Goal: Information Seeking & Learning: Learn about a topic

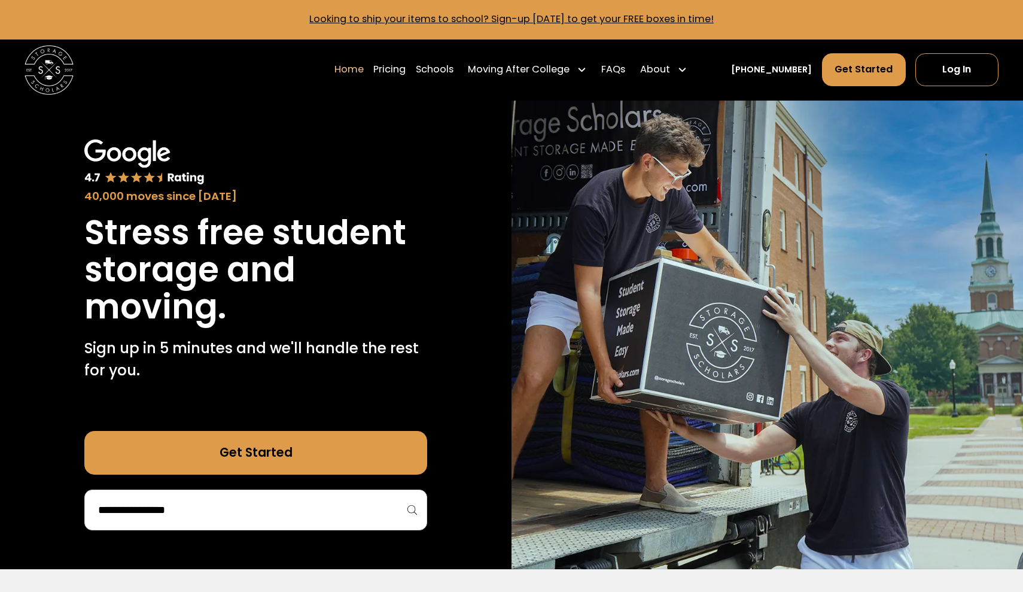
click at [247, 509] on input "search" at bounding box center [256, 510] width 318 height 20
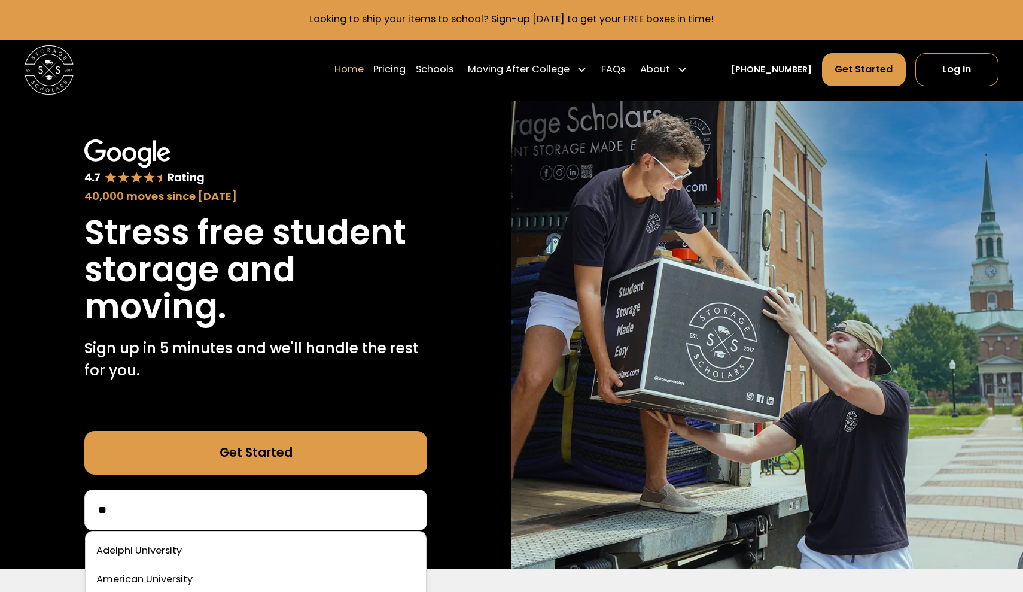
type input "*"
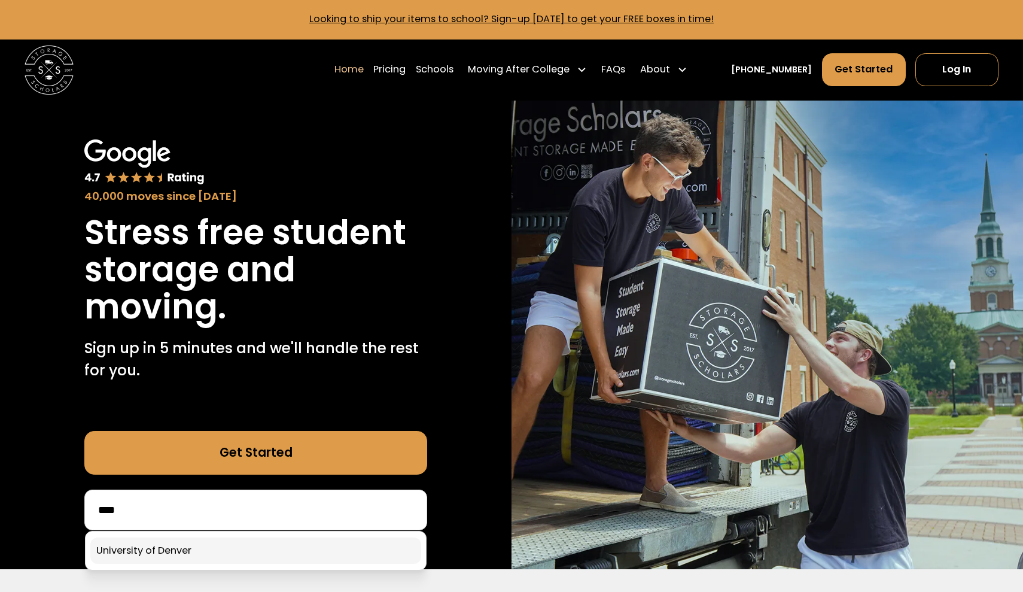
type input "****"
click at [200, 549] on link at bounding box center [255, 550] width 331 height 26
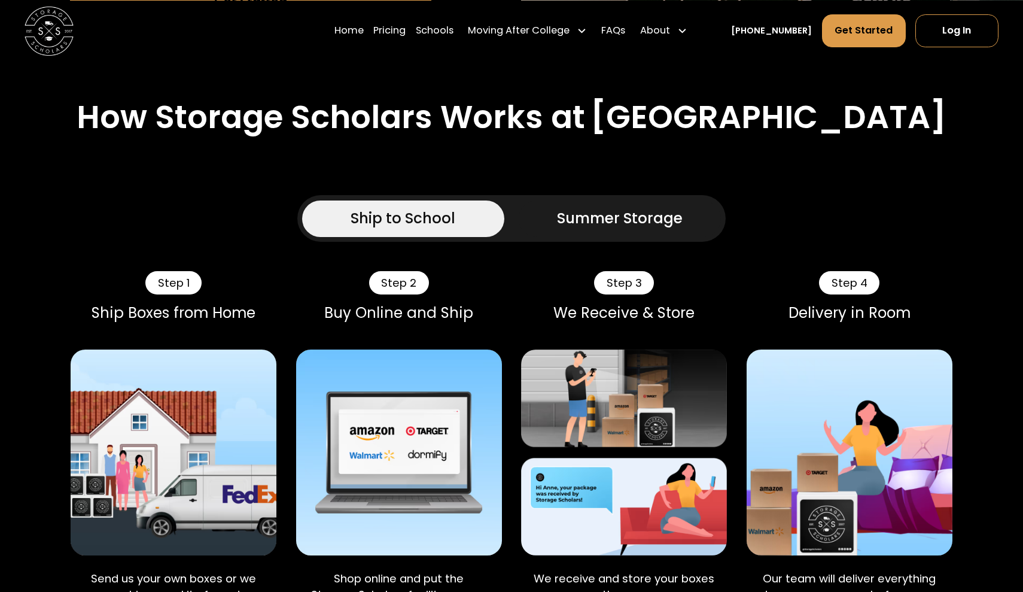
scroll to position [557, 0]
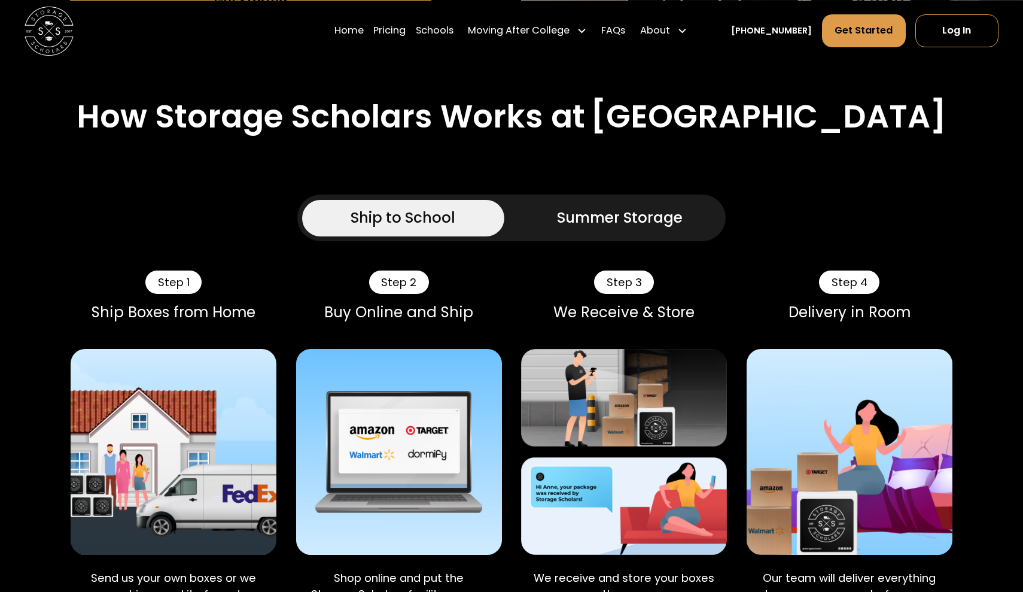
click at [582, 209] on div "Summer Storage" at bounding box center [620, 218] width 126 height 22
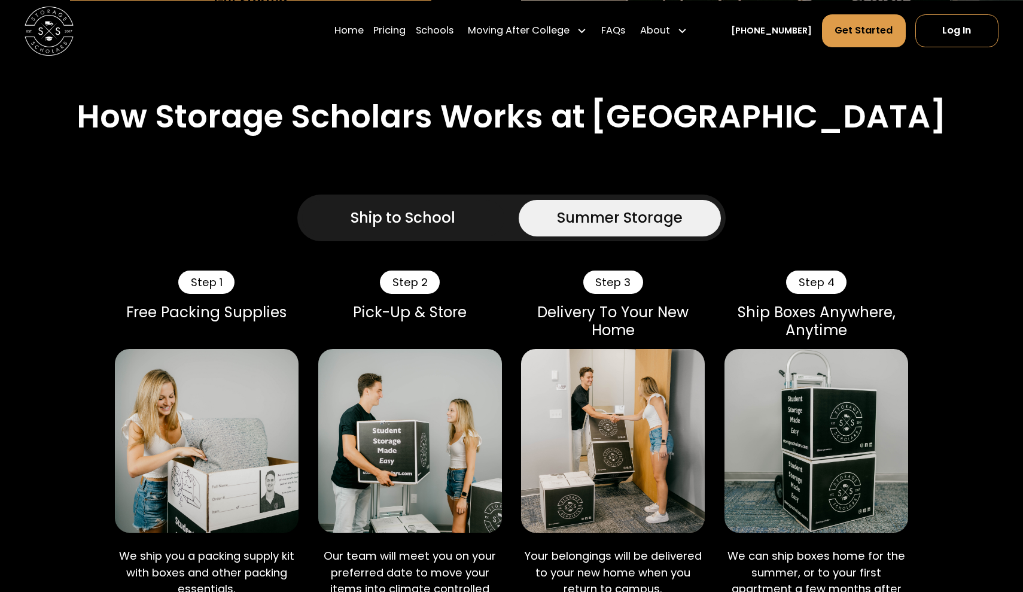
click at [449, 215] on div "Ship to School" at bounding box center [403, 218] width 105 height 22
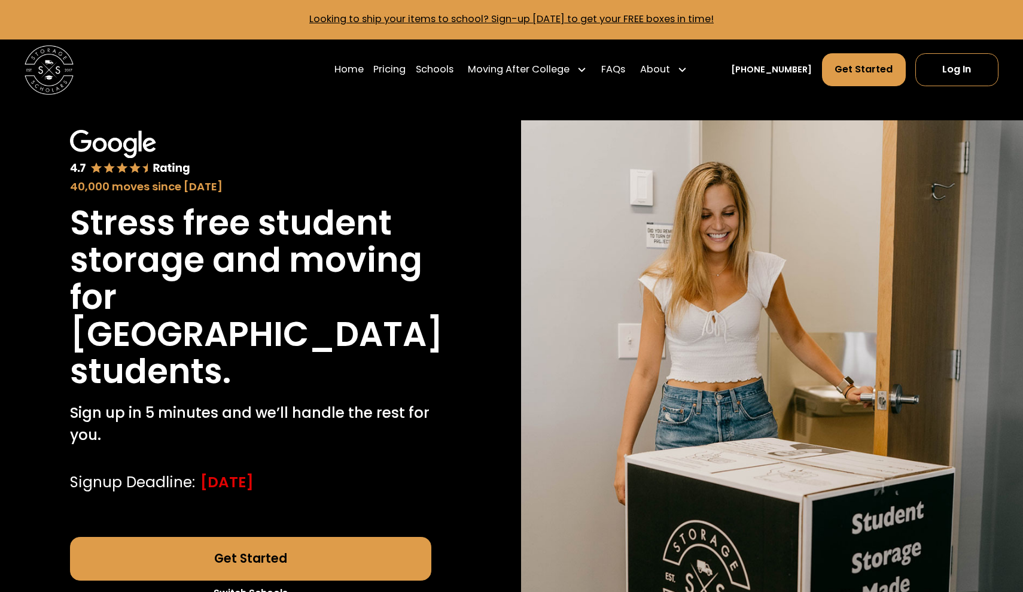
scroll to position [0, 0]
click at [217, 545] on link "Get Started" at bounding box center [250, 559] width 361 height 44
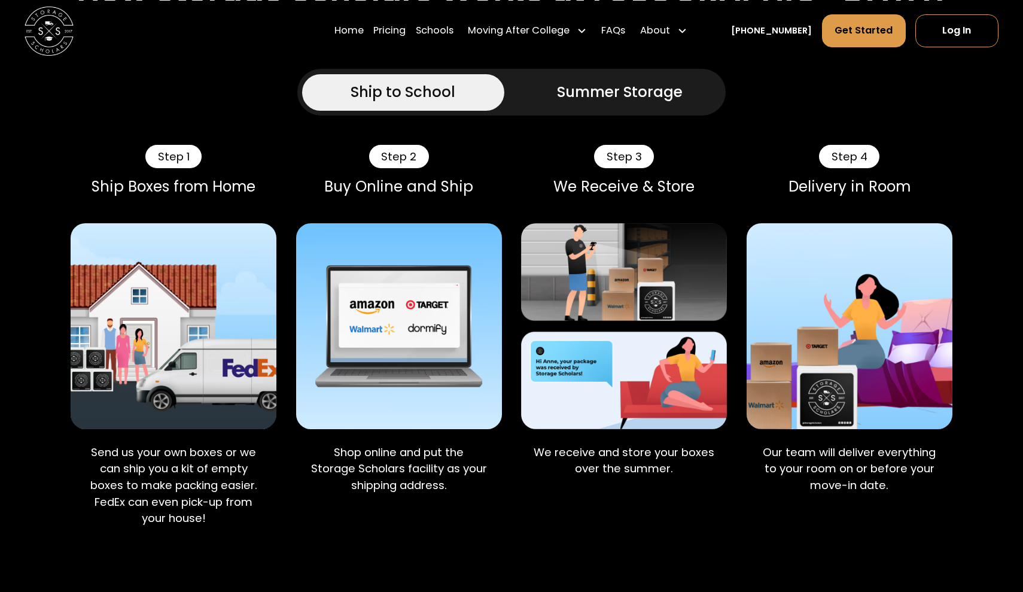
scroll to position [689, 0]
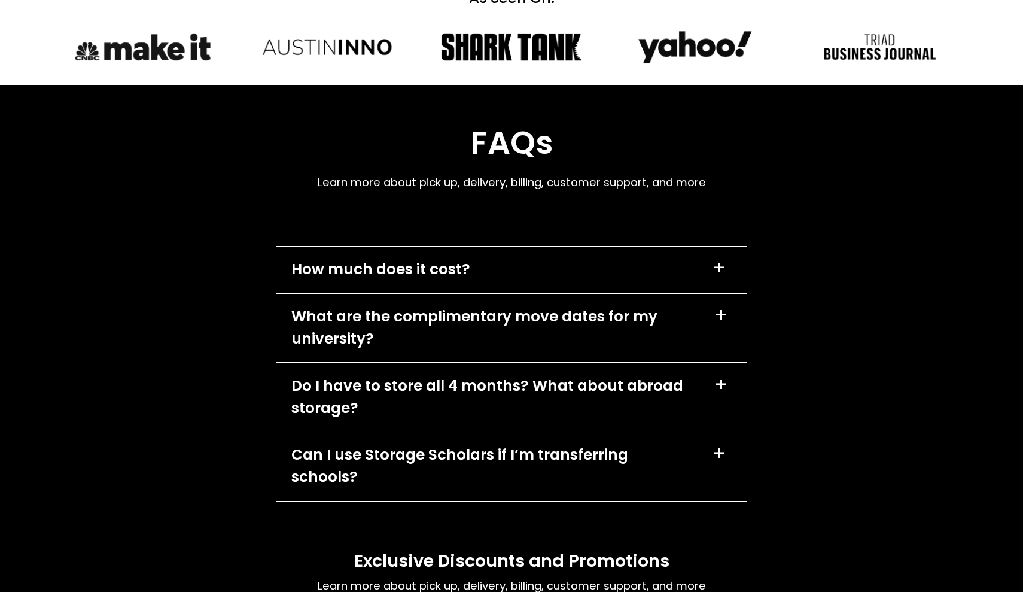
scroll to position [3340, 0]
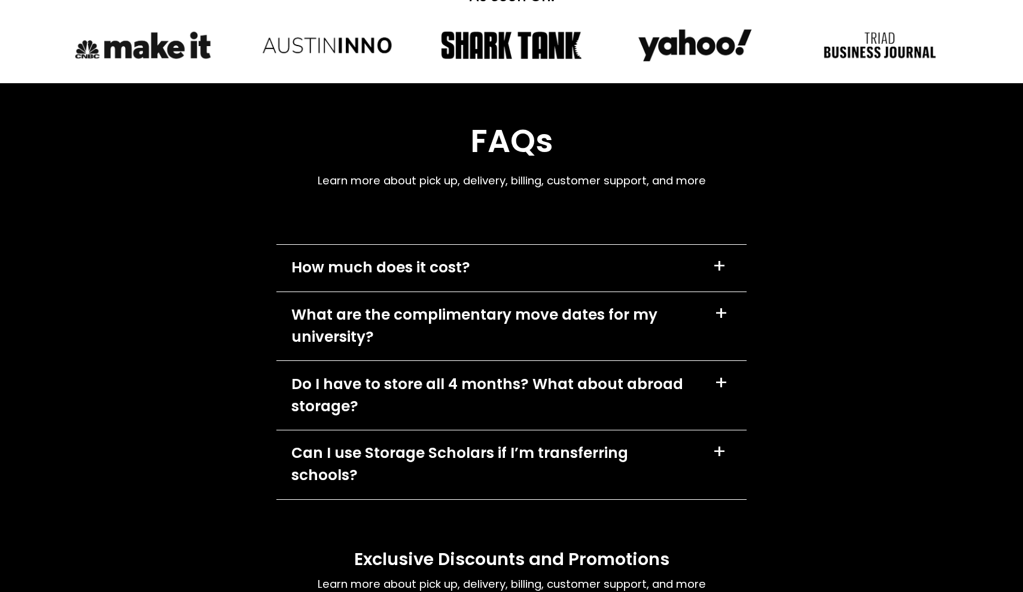
click at [447, 249] on div "How much does it cost? +" at bounding box center [511, 268] width 470 height 47
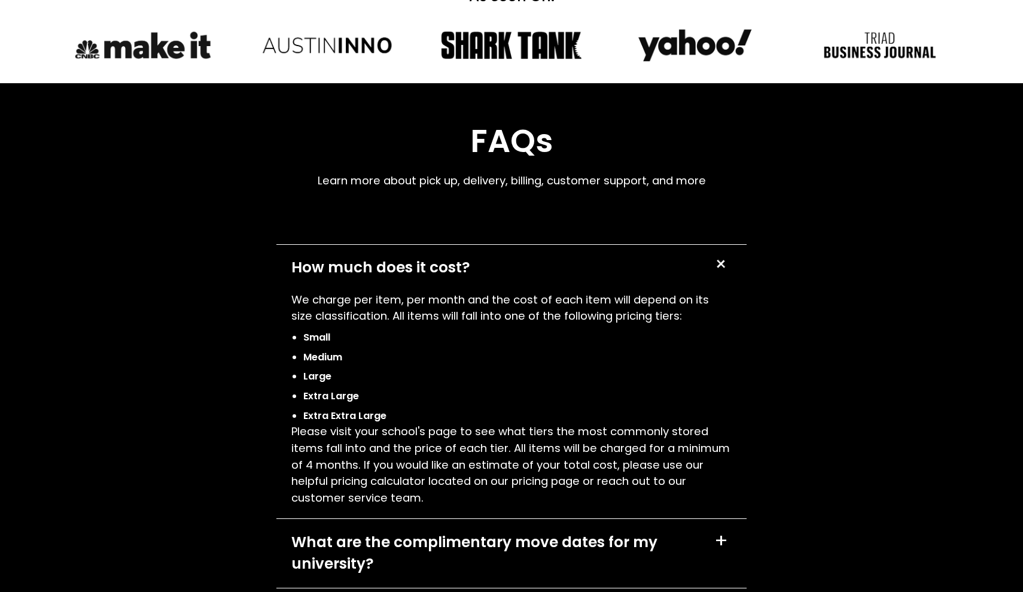
click at [446, 258] on div "How much does it cost?" at bounding box center [380, 268] width 179 height 22
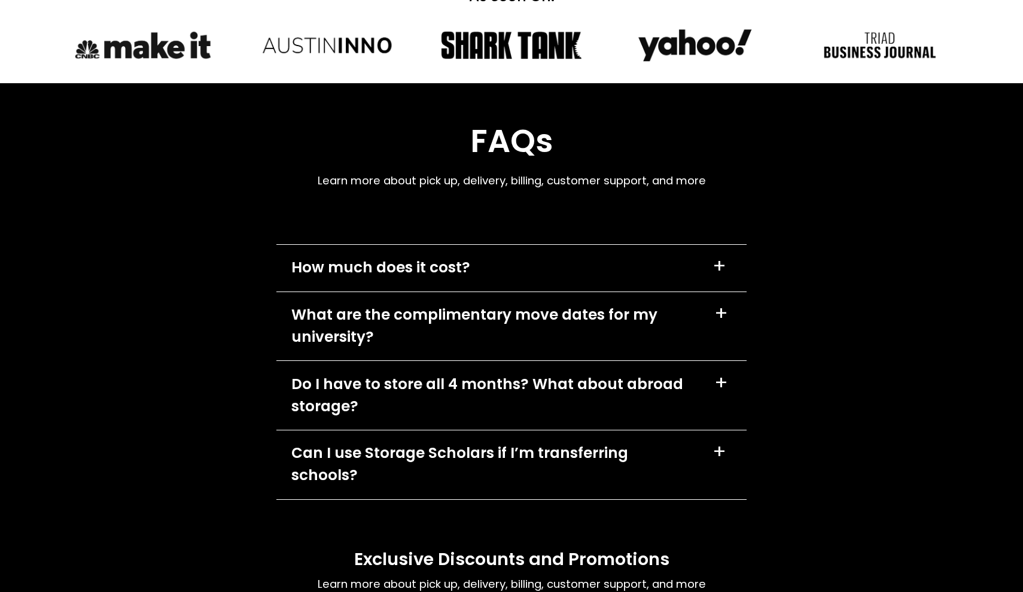
click at [431, 314] on div "What are the complimentary move dates for my university?" at bounding box center [495, 326] width 409 height 44
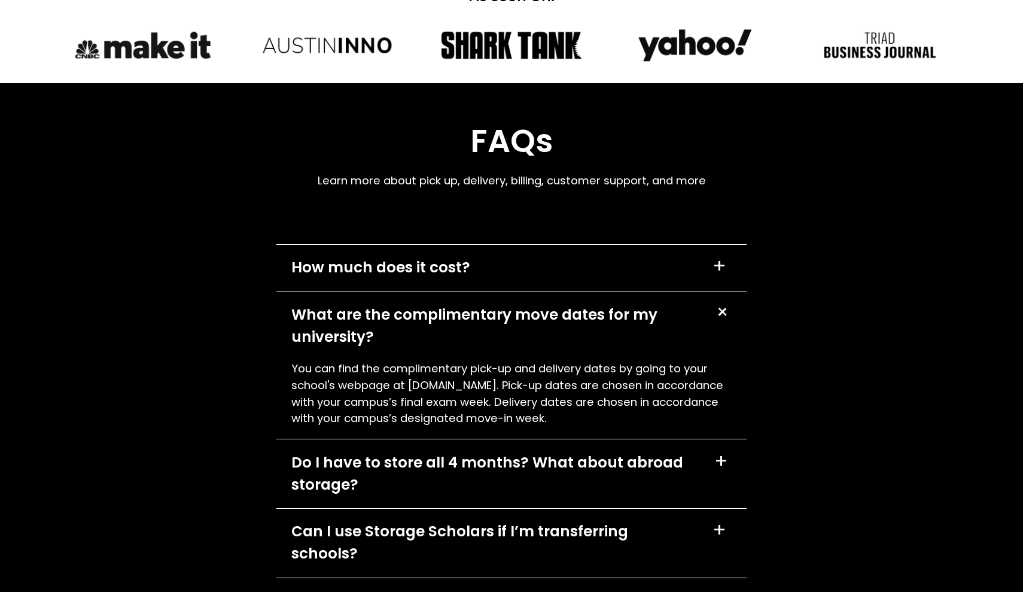
click at [431, 314] on div "What are the complimentary move dates for my university?" at bounding box center [495, 326] width 409 height 44
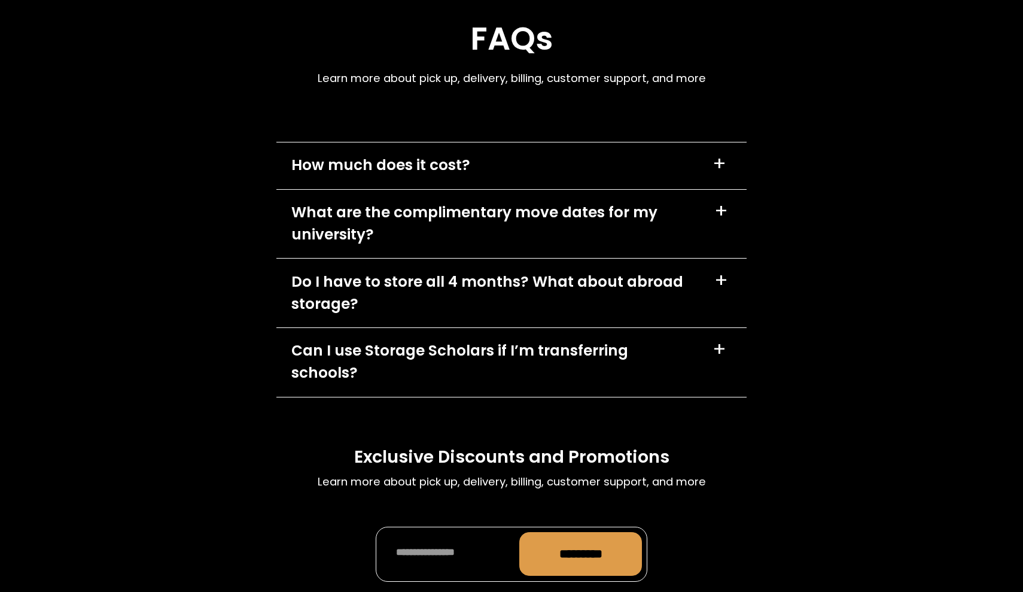
scroll to position [3456, 0]
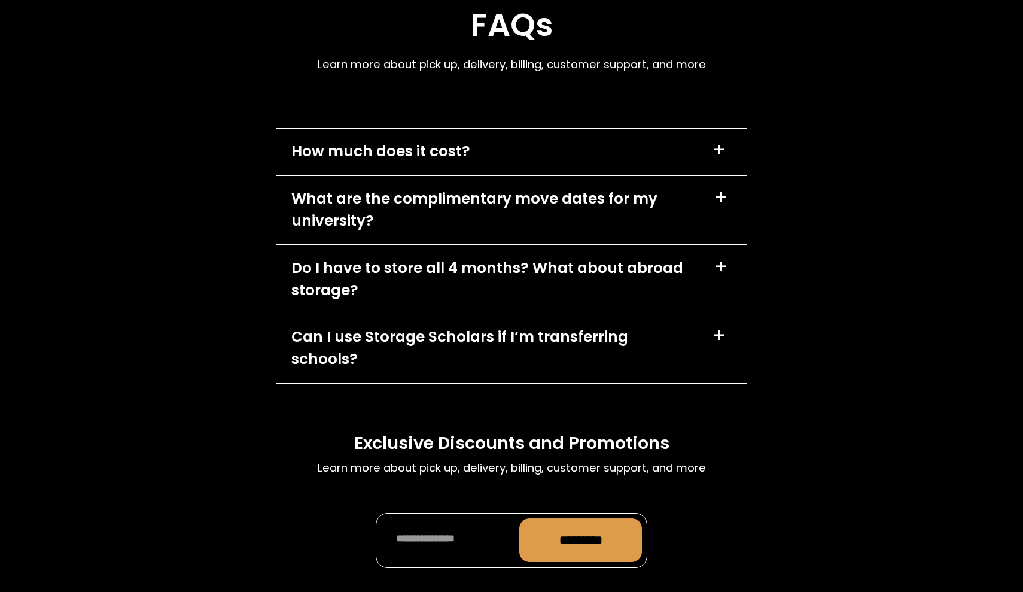
click at [466, 346] on div "Can I use Storage Scholars if I’m transferring schools? +" at bounding box center [511, 348] width 470 height 69
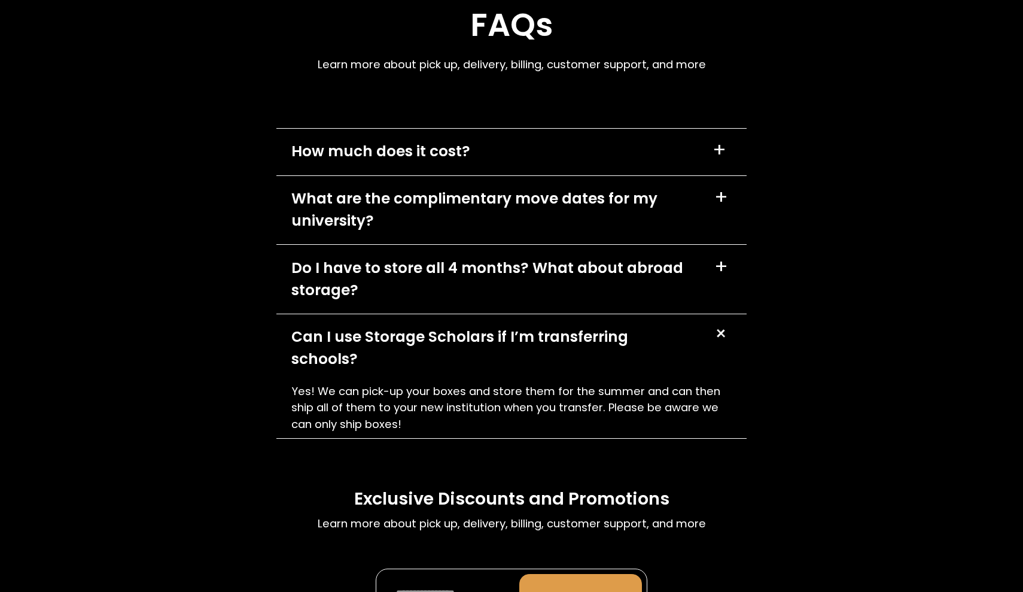
click at [451, 333] on div "Can I use Storage Scholars if I’m transferring schools?" at bounding box center [494, 348] width 407 height 44
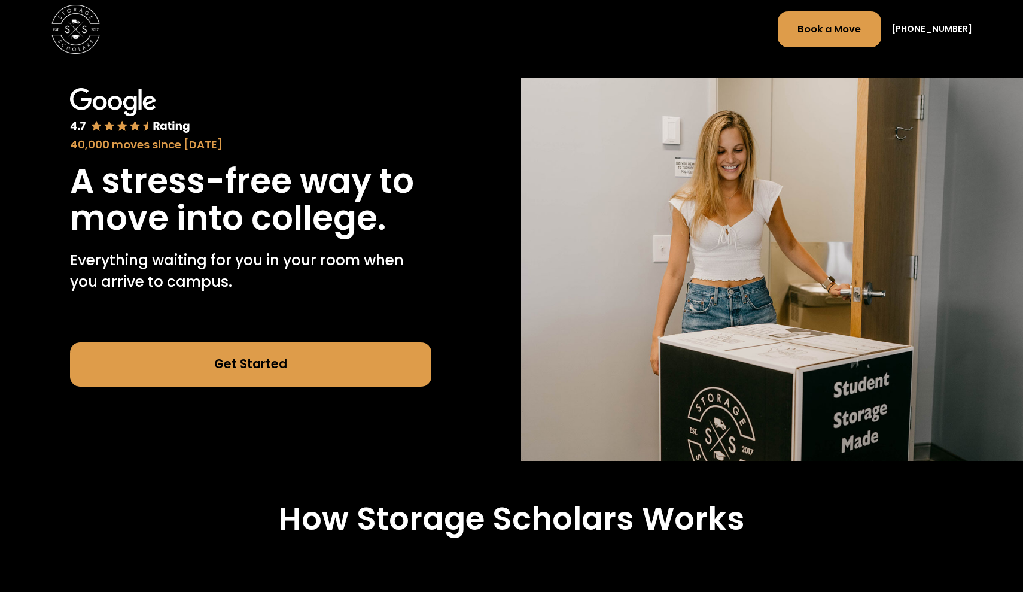
scroll to position [0, 0]
